Goal: Find contact information: Find contact information

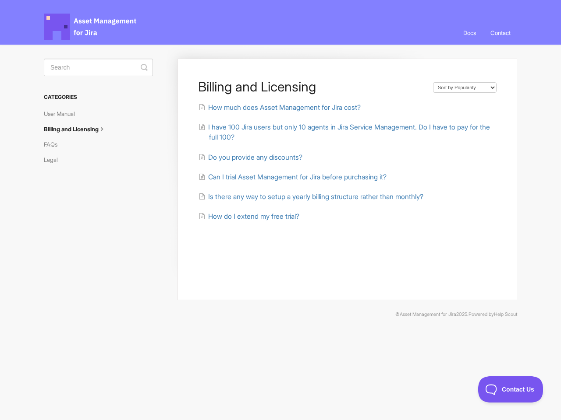
click at [499, 33] on link "Contact" at bounding box center [500, 33] width 33 height 24
click at [144, 67] on icon "submit" at bounding box center [144, 67] width 7 height 7
click at [510, 390] on span "Contact Us" at bounding box center [510, 390] width 65 height 6
